Goal: Navigation & Orientation: Find specific page/section

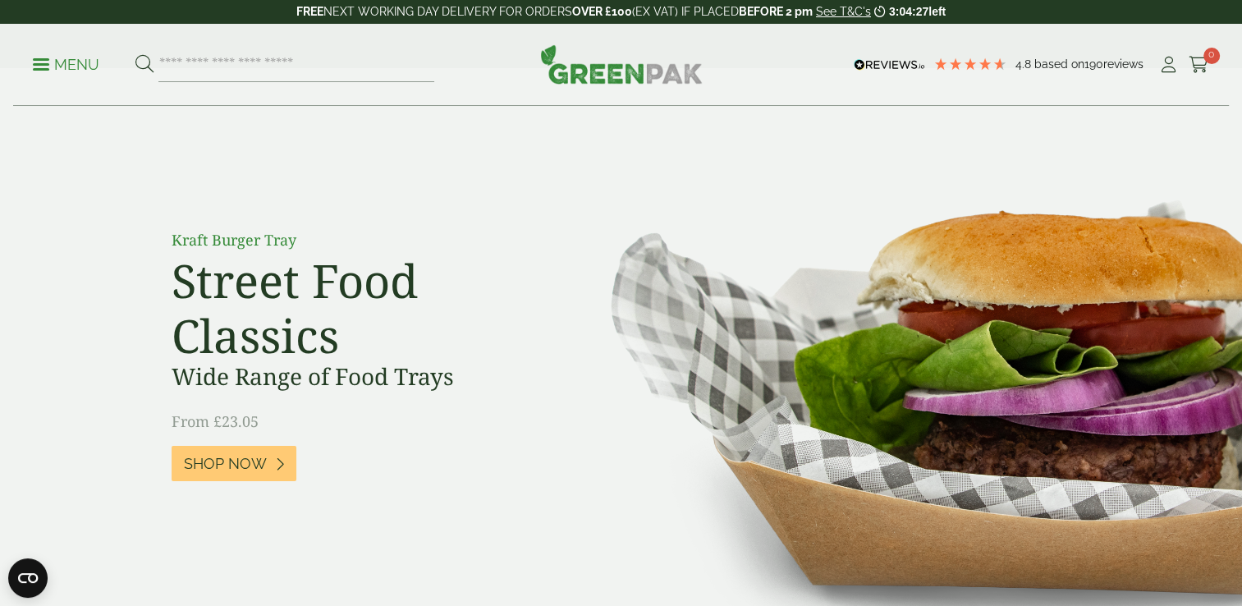
scroll to position [26, 0]
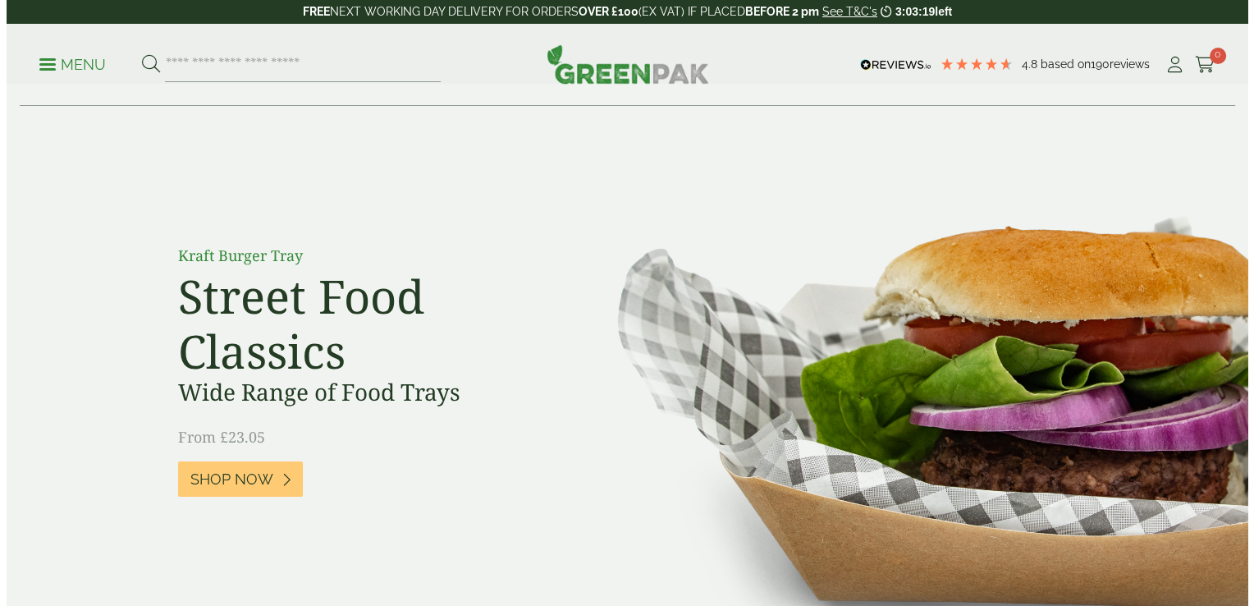
scroll to position [25, 0]
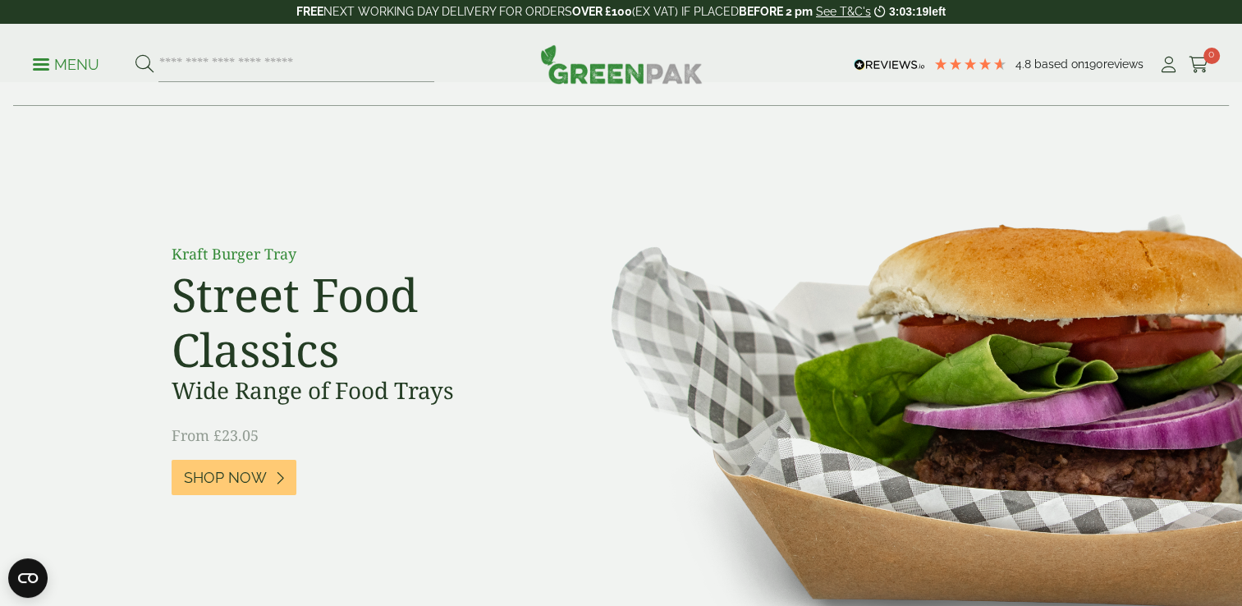
click at [34, 59] on link "Menu" at bounding box center [66, 63] width 66 height 16
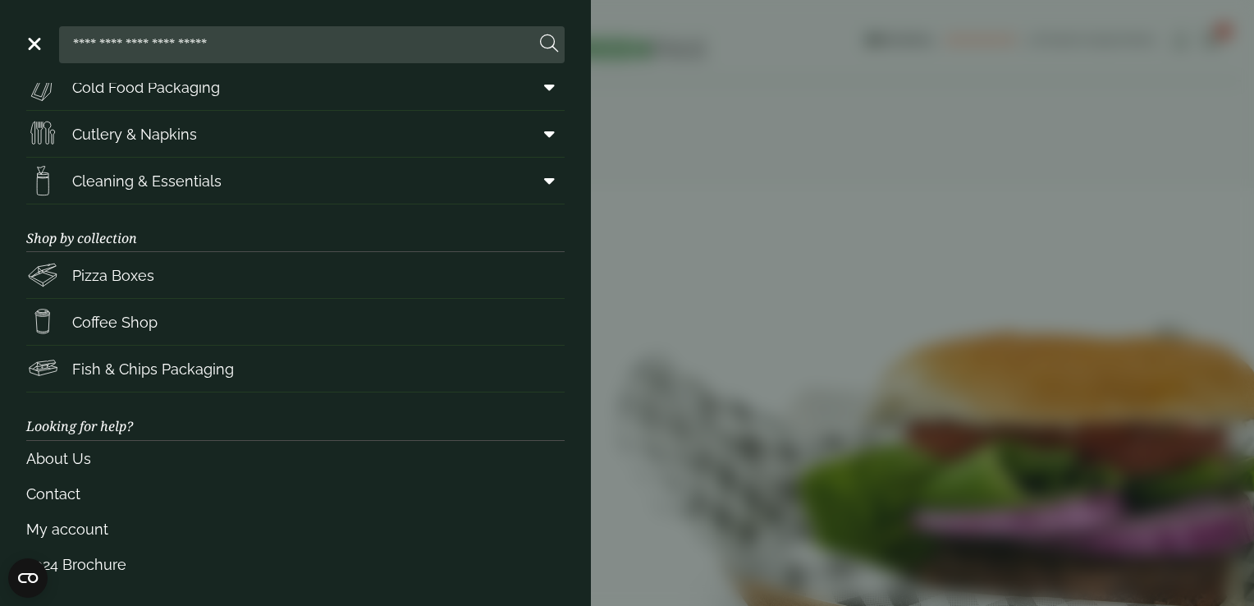
scroll to position [207, 0]
click at [139, 360] on span "Fish & Chips Packaging" at bounding box center [153, 369] width 162 height 22
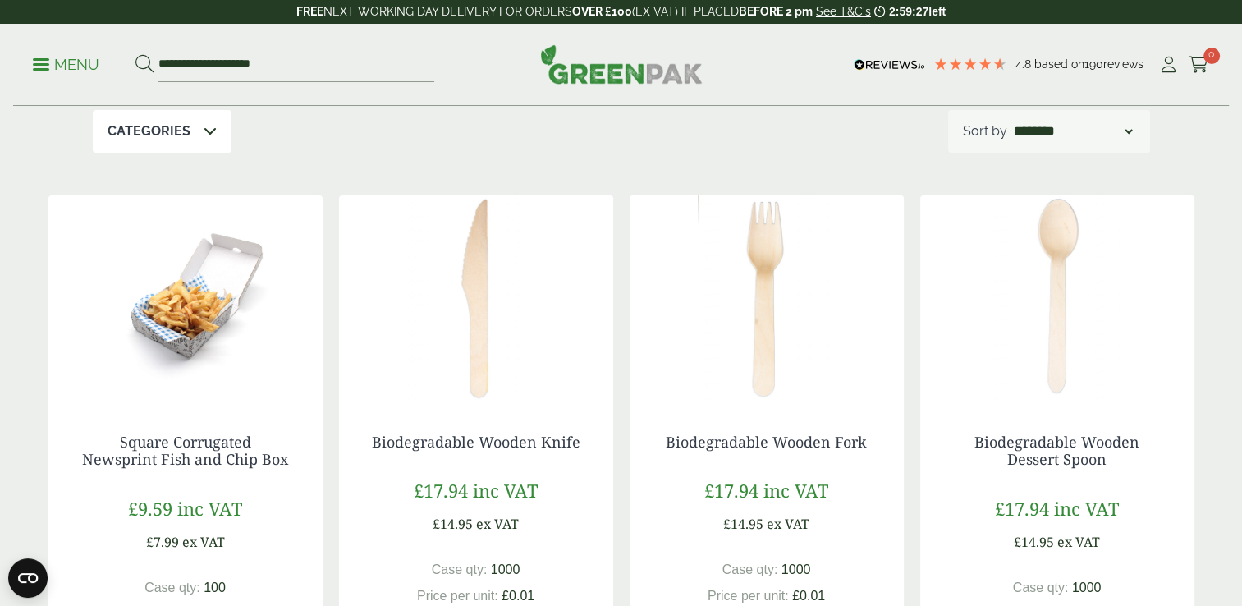
click at [213, 131] on icon at bounding box center [210, 130] width 13 height 13
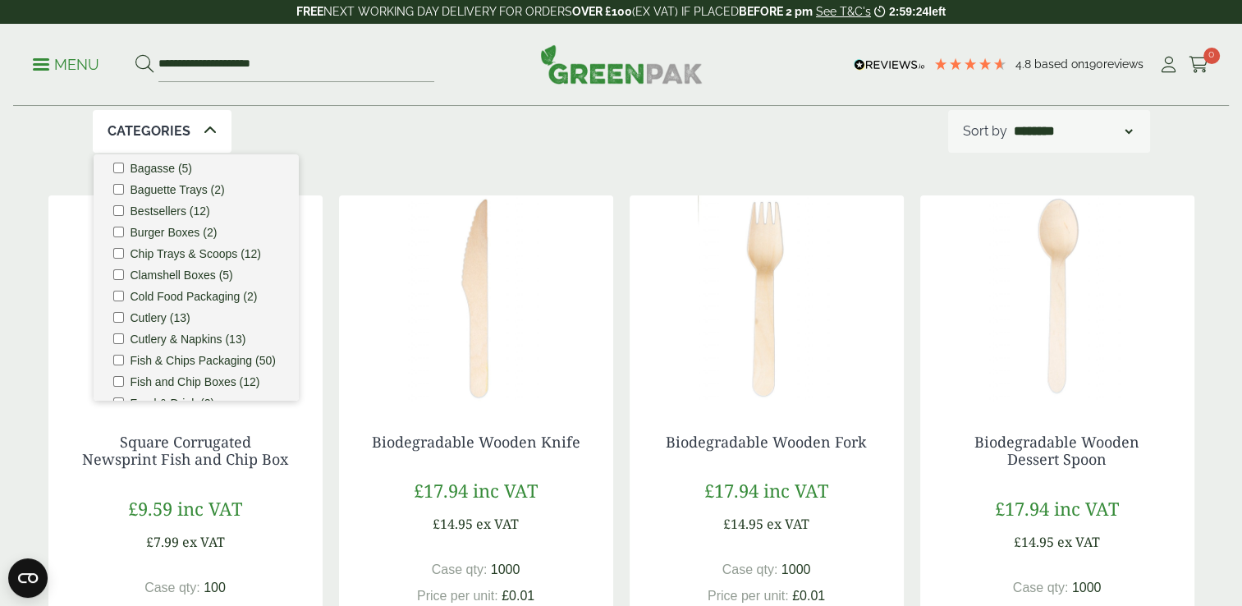
scroll to position [3, 0]
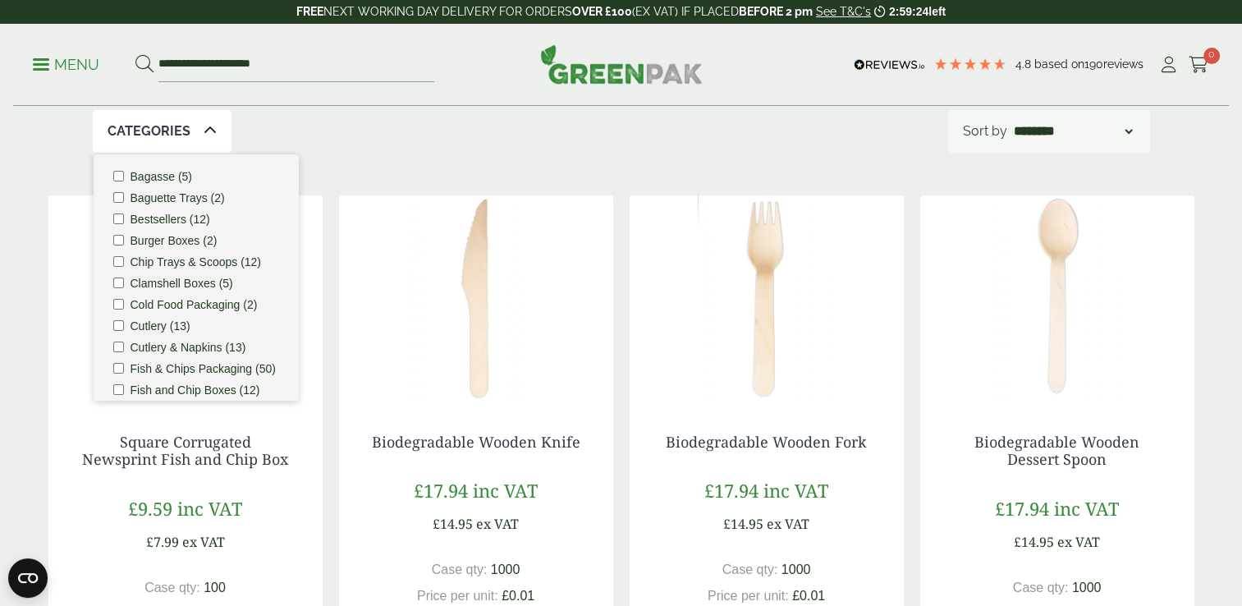
click at [406, 136] on div "Categories Bagasse (5) Baguette Trays (2) Bestsellers (12) Burger Boxes (2) Chi…" at bounding box center [621, 131] width 1057 height 43
click at [347, 146] on div "Categories 1 Bagasse (5) Baguette Trays (2) Bestsellers (12) Burger Boxes (2) C…" at bounding box center [621, 131] width 1057 height 43
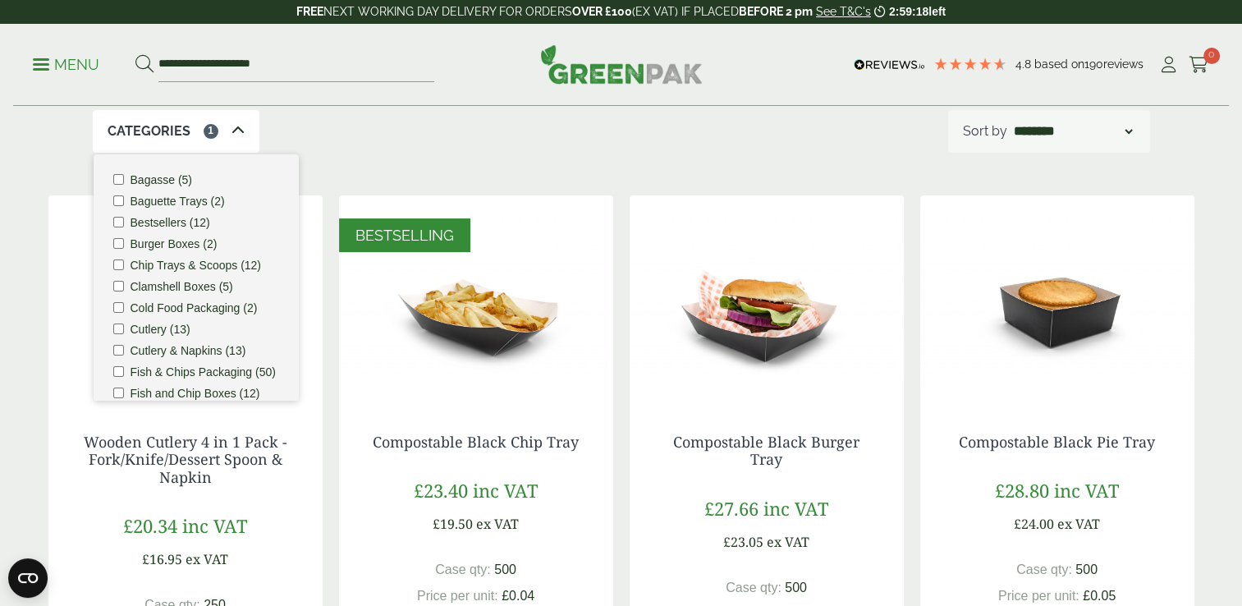
click at [235, 128] on icon at bounding box center [237, 130] width 13 height 13
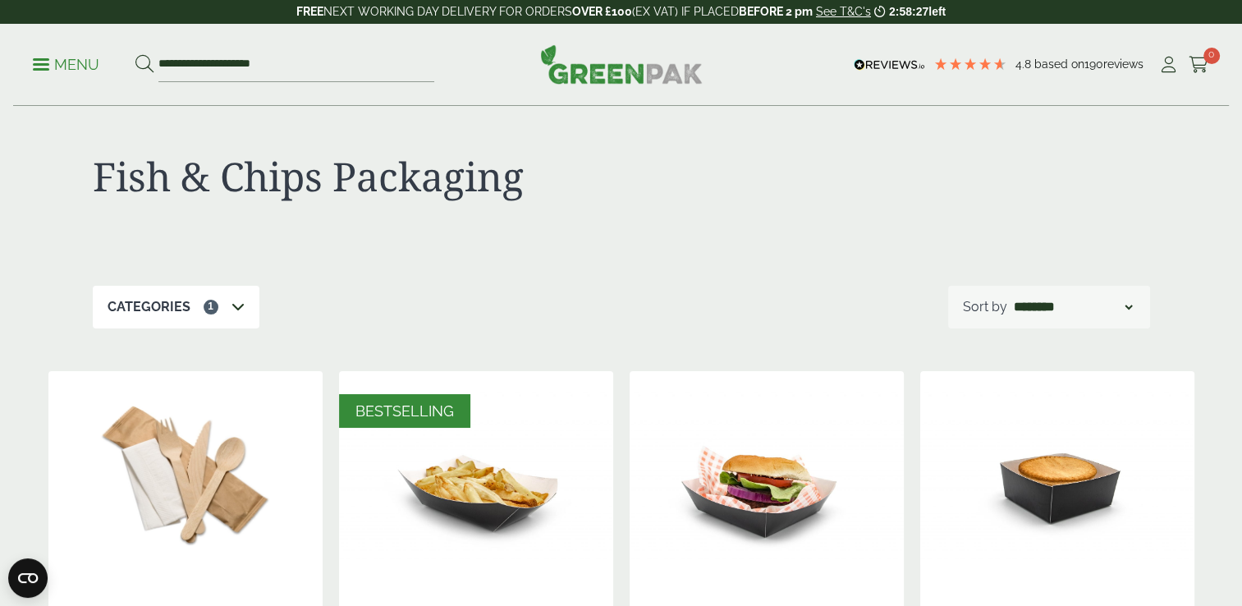
scroll to position [7, 0]
